Goal: Transaction & Acquisition: Purchase product/service

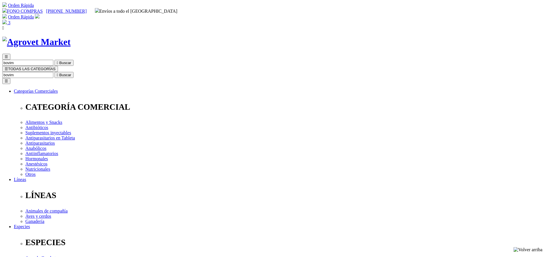
copy div "Bovimec®"
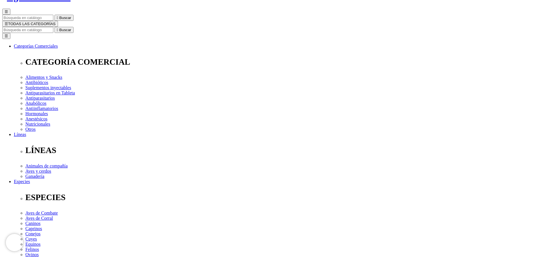
scroll to position [130, 0]
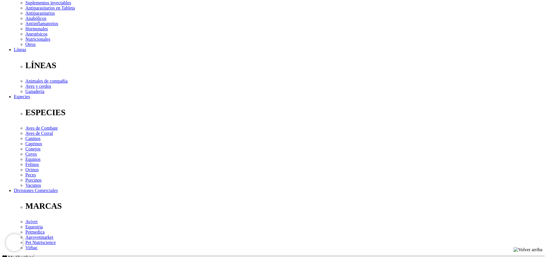
drag, startPoint x: 175, startPoint y: 171, endPoint x: 172, endPoint y: 169, distance: 3.7
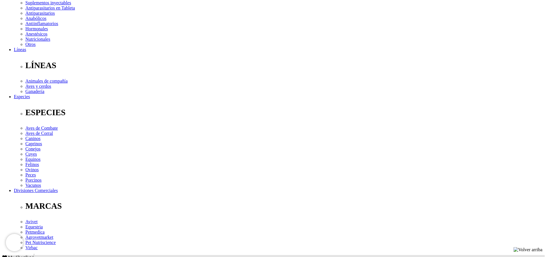
copy div "Tratamiento y control de parásitos internos (nematodos gastrointestinales,pulmo…"
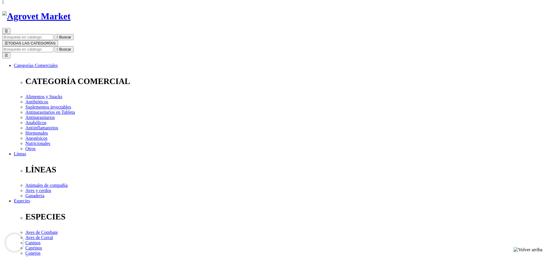
scroll to position [0, 0]
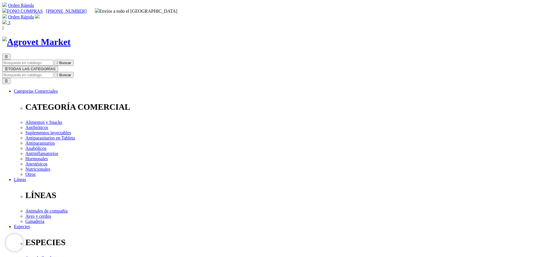
click at [53, 72] on input "Buscar" at bounding box center [27, 75] width 51 height 6
type input "c"
type input "a"
type input "calcio"
click at [87, 72] on button " Buscar" at bounding box center [96, 75] width 19 height 6
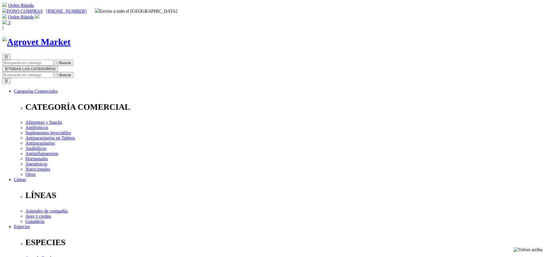
copy div "Calcio para Vacas del Dr. Calderón"
click at [53, 72] on input "Buscar" at bounding box center [27, 75] width 51 height 6
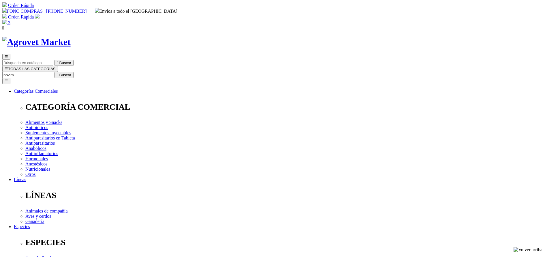
type input "bovim"
click at [54, 72] on button " Buscar" at bounding box center [63, 75] width 19 height 6
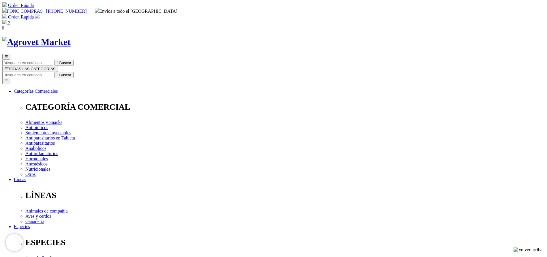
copy div "Bovimec®"
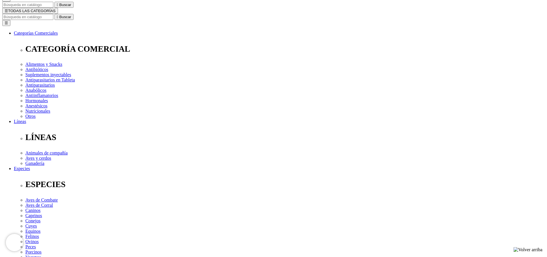
scroll to position [173, 0]
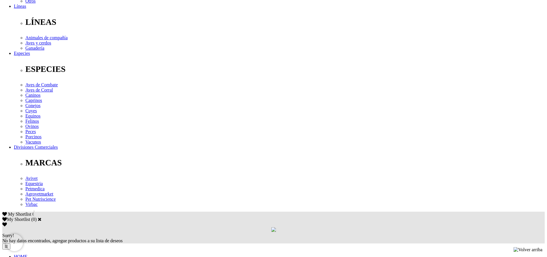
copy div "Tratamiento y control de parásitos internos (nematodos gastrointestinales,pulmo…"
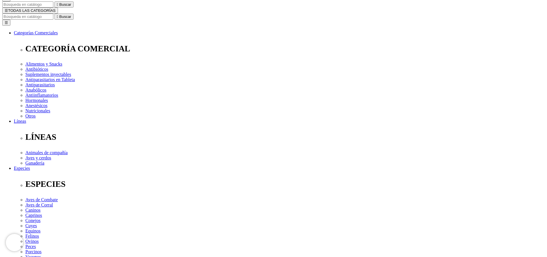
scroll to position [0, 0]
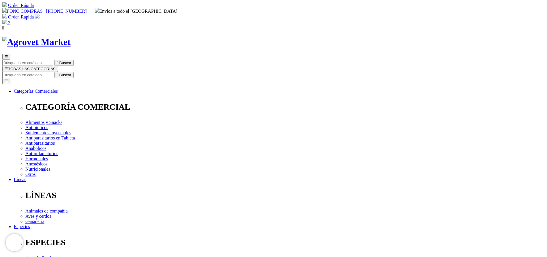
click at [53, 72] on input "Buscar" at bounding box center [27, 75] width 51 height 6
type input "petonic"
click at [172, 72] on button " Buscar" at bounding box center [181, 75] width 19 height 6
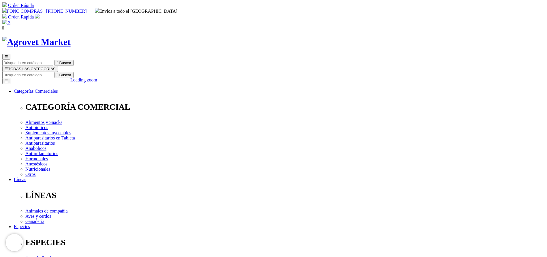
click at [53, 72] on input "Buscar" at bounding box center [27, 75] width 51 height 6
type input "vetpro"
click at [54, 72] on button " Buscar" at bounding box center [63, 75] width 19 height 6
drag, startPoint x: 0, startPoint y: 0, endPoint x: 295, endPoint y: 187, distance: 349.5
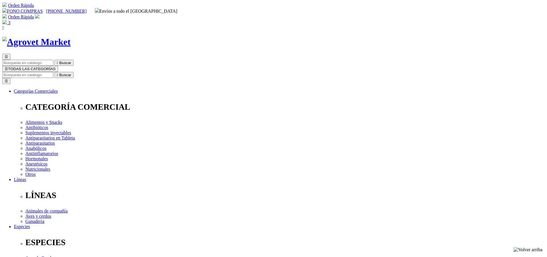
select select "221"
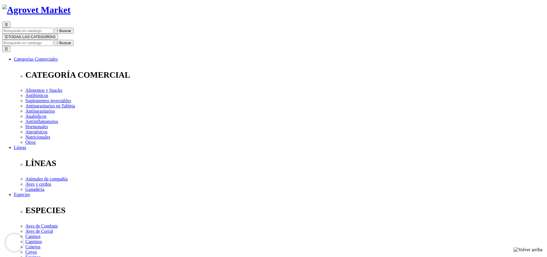
scroll to position [43, 0]
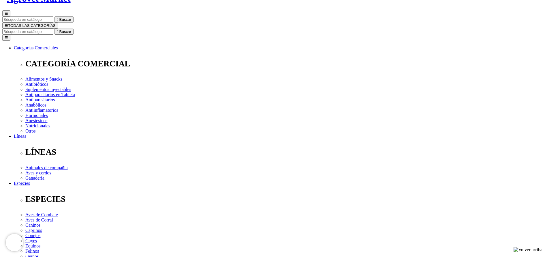
select select "221"
copy div "S/75.50"
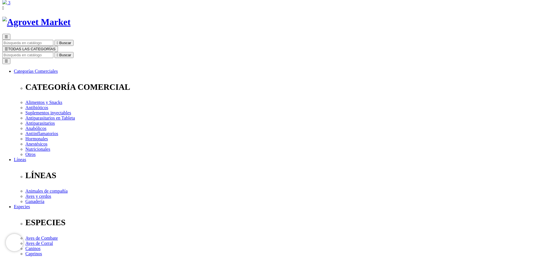
scroll to position [0, 0]
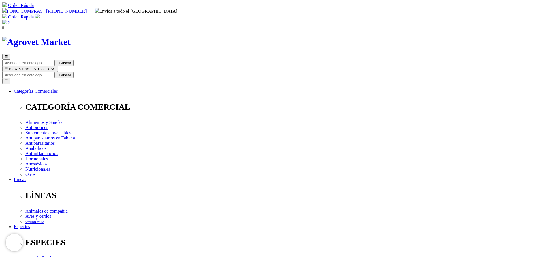
click at [53, 72] on input "Buscar" at bounding box center [27, 75] width 51 height 6
type input "bovi"
click at [54, 72] on button " Buscar" at bounding box center [63, 75] width 19 height 6
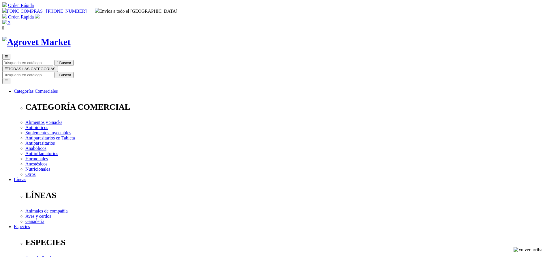
copy div "Bovimec®"
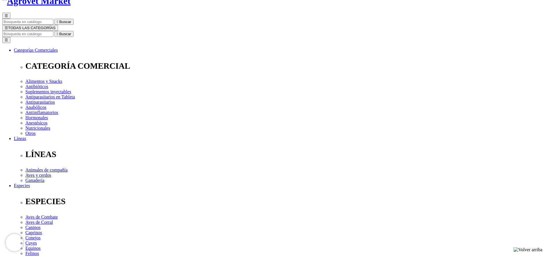
scroll to position [130, 0]
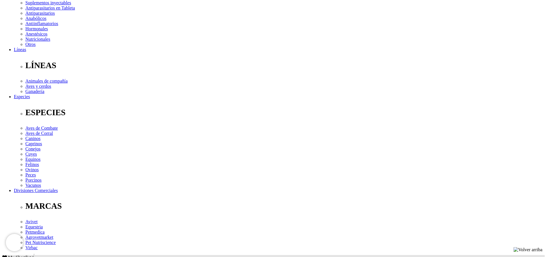
copy div "Tratamiento y control de parásitos internos (nematodos gastrointestinales,pulmo…"
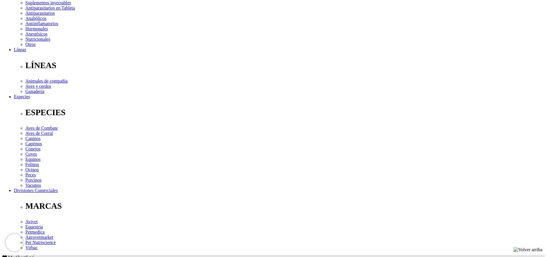
scroll to position [0, 0]
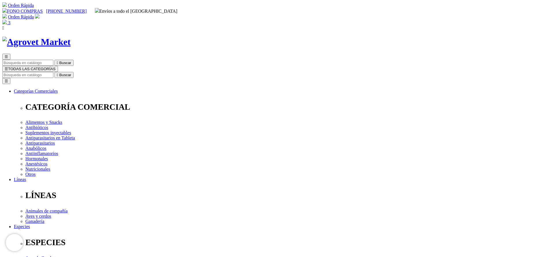
click at [53, 72] on input "Buscar" at bounding box center [27, 75] width 51 height 6
type input "tri"
click at [54, 72] on button " Buscar" at bounding box center [63, 75] width 19 height 6
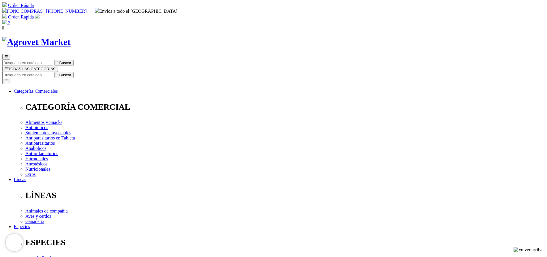
copy div "Triverfén® 22.2"
click at [53, 72] on input "Buscar" at bounding box center [27, 75] width 51 height 6
type input "bvi"
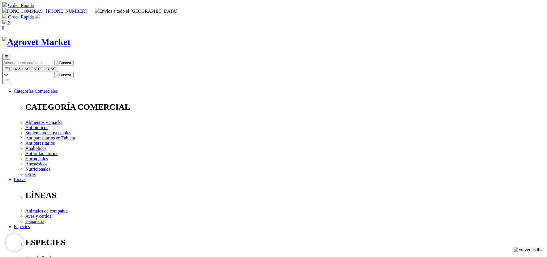
click at [54, 72] on button " Buscar" at bounding box center [63, 75] width 19 height 6
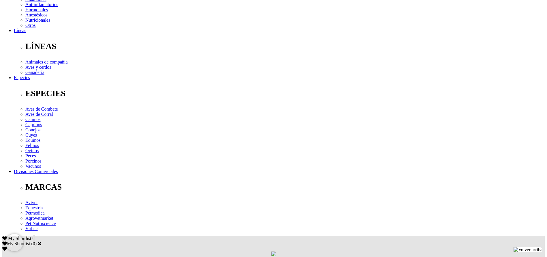
scroll to position [173, 0]
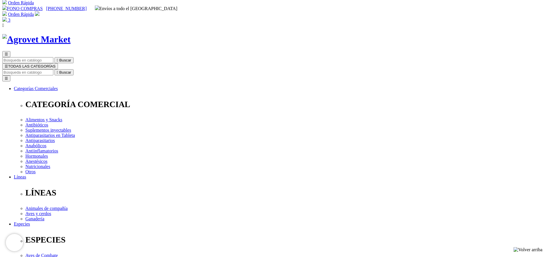
scroll to position [0, 0]
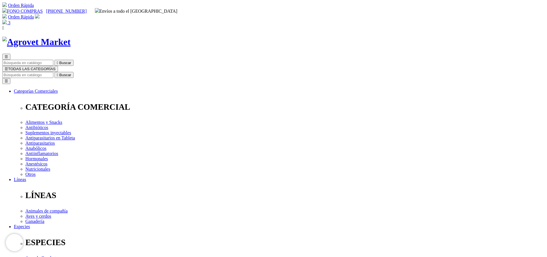
copy h1 "Cortavance"
type input "bovi"
click at [54, 72] on button " Buscar" at bounding box center [63, 75] width 19 height 6
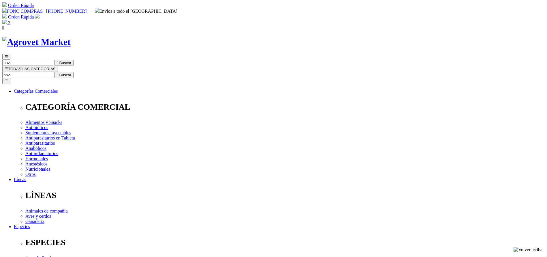
copy div "Bovimec®"
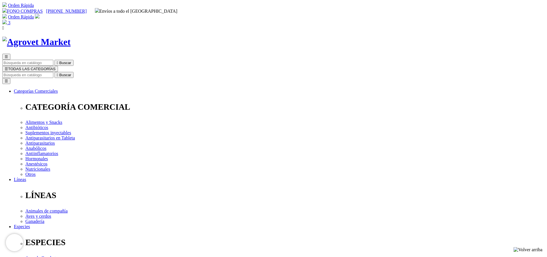
click at [53, 72] on input "Buscar" at bounding box center [27, 75] width 51 height 6
type input "[PERSON_NAME]"
click at [54, 72] on button " Buscar" at bounding box center [63, 75] width 19 height 6
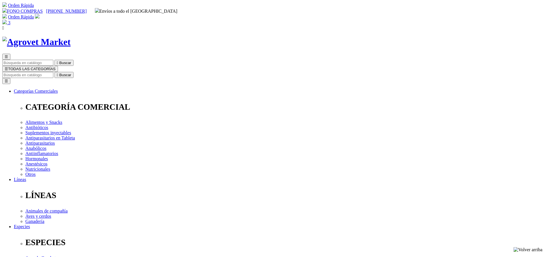
copy div "Vetonic® con Nucleótidos"
select select "36"
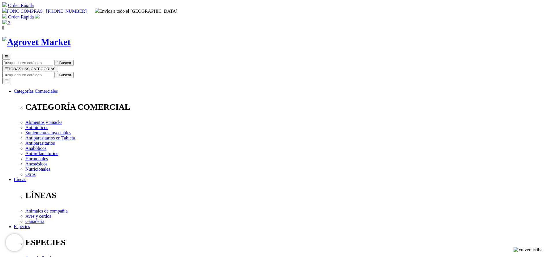
select select "36"
drag, startPoint x: 286, startPoint y: 118, endPoint x: 297, endPoint y: 116, distance: 11.3
copy span "68.40"
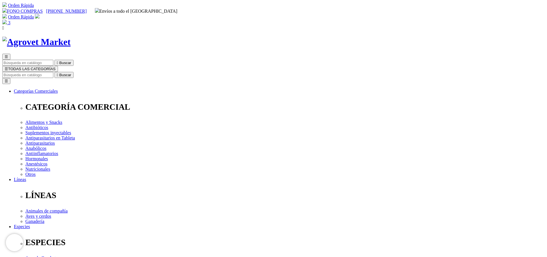
drag, startPoint x: 53, startPoint y: 144, endPoint x: 56, endPoint y: 146, distance: 3.5
click at [53, 72] on input "Buscar" at bounding box center [27, 75] width 51 height 6
select select "36"
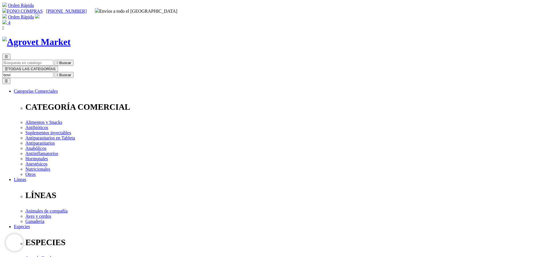
type input "bovi"
click at [54, 72] on button " Buscar" at bounding box center [63, 75] width 19 height 6
click at [53, 72] on input "Buscar" at bounding box center [27, 75] width 51 height 6
type input "virbac"
click at [174, 72] on button " Buscar" at bounding box center [183, 75] width 19 height 6
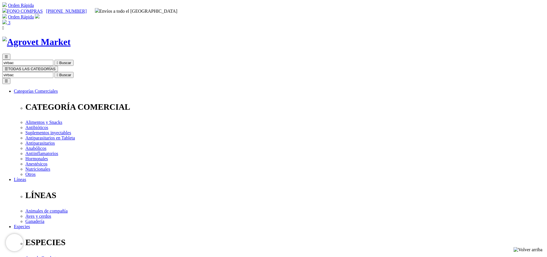
click at [53, 72] on input "virbac" at bounding box center [27, 75] width 51 height 6
type input "virbac"
click at [54, 72] on button " Buscar" at bounding box center [63, 75] width 19 height 6
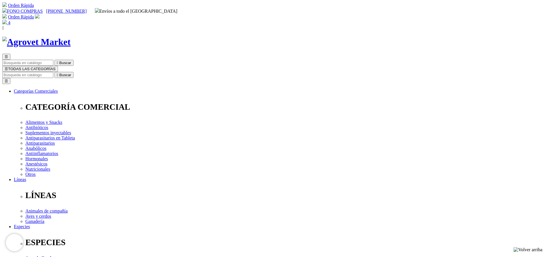
select select "331"
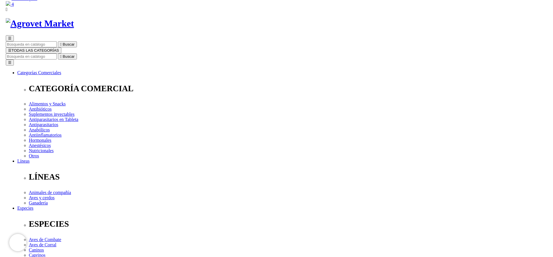
scroll to position [43, 0]
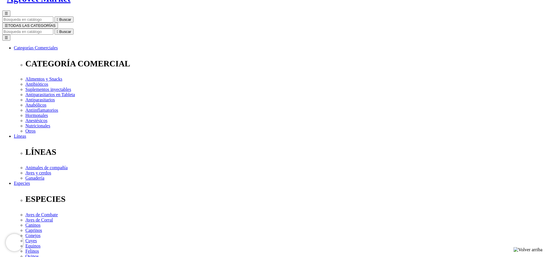
select select "331"
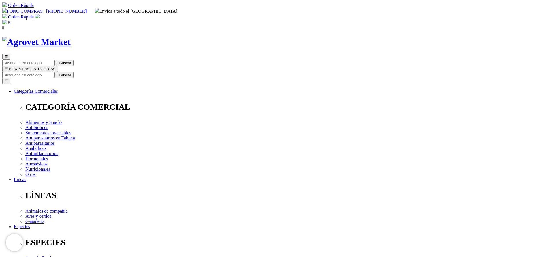
click at [53, 72] on input "Buscar" at bounding box center [27, 75] width 51 height 6
select select "331"
type input "triv"
click at [54, 72] on button " Buscar" at bounding box center [63, 75] width 19 height 6
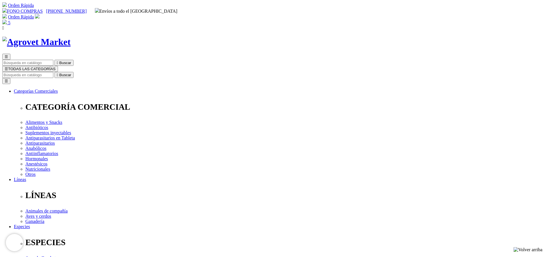
select select "36"
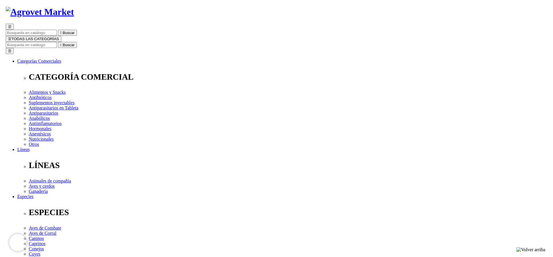
scroll to position [43, 0]
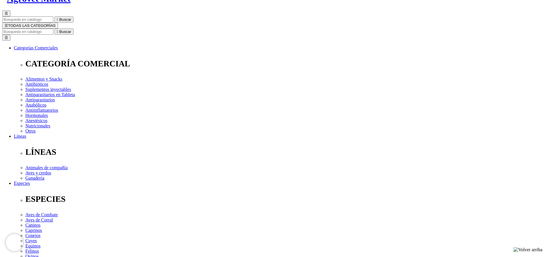
select select "36"
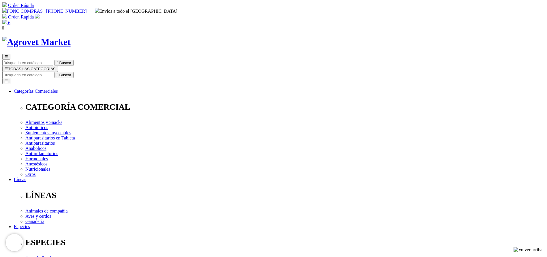
drag, startPoint x: 414, startPoint y: 92, endPoint x: 433, endPoint y: 91, distance: 19.9
copy span "342.40"
click at [53, 72] on input "Buscar" at bounding box center [27, 75] width 51 height 6
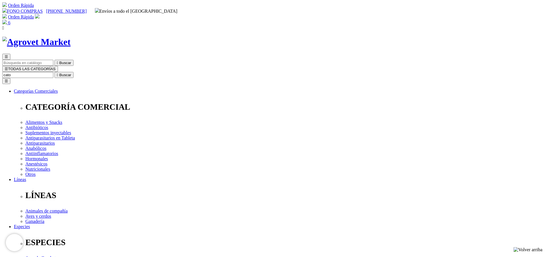
type input "cato"
click at [54, 72] on button " Buscar" at bounding box center [63, 75] width 19 height 6
select select "3"
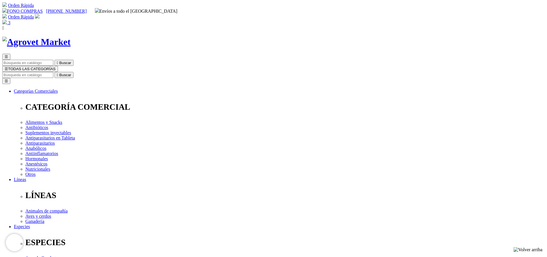
select select "3"
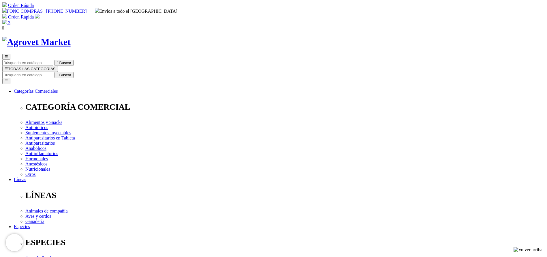
copy div "Catofos® B9+B12"
click at [53, 72] on input "Buscar" at bounding box center [27, 75] width 51 height 6
type input "probio"
click at [54, 72] on button " Buscar" at bounding box center [63, 75] width 19 height 6
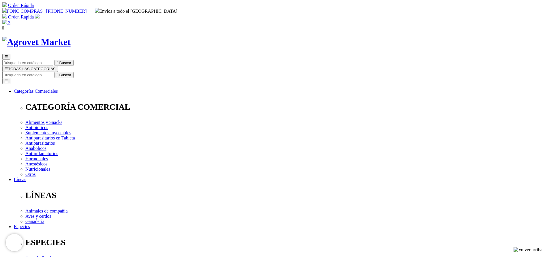
select select "18"
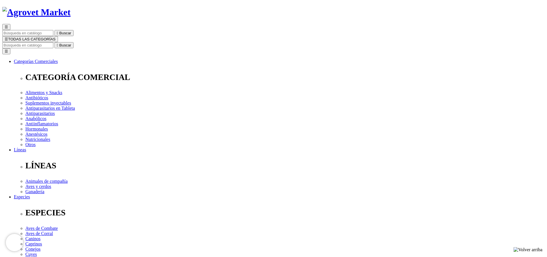
select select "18"
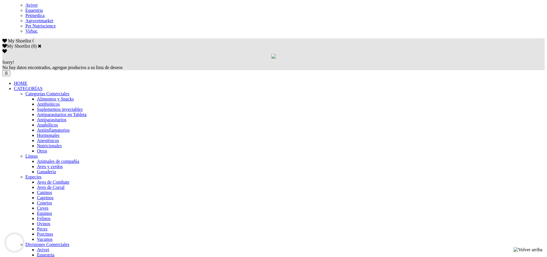
scroll to position [303, 0]
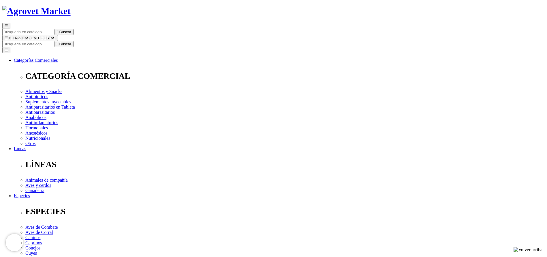
scroll to position [43, 0]
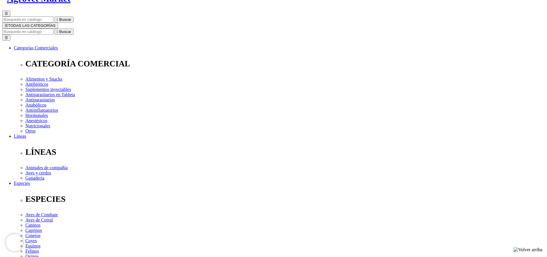
radio input "true"
select select "38"
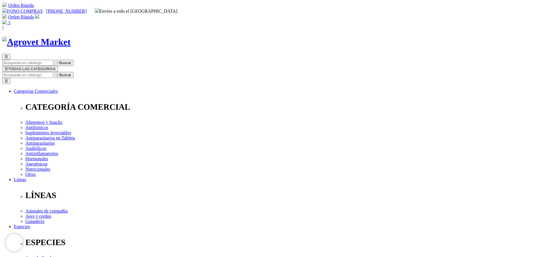
click at [53, 72] on input "Buscar" at bounding box center [27, 75] width 51 height 6
type input "virbac"
click at [87, 72] on button " Buscar" at bounding box center [96, 75] width 19 height 6
